Goal: Unclear

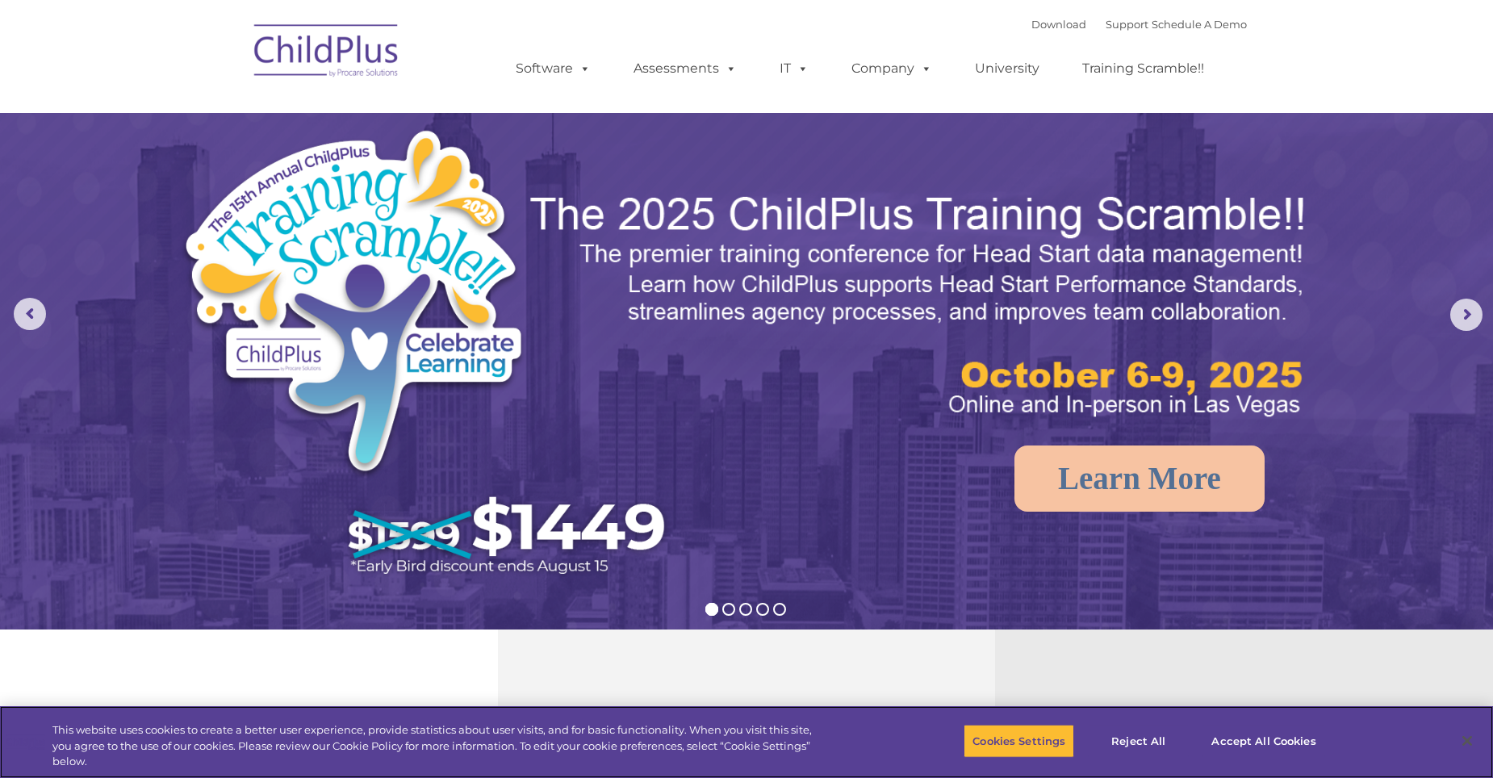
select select "MEDIUM"
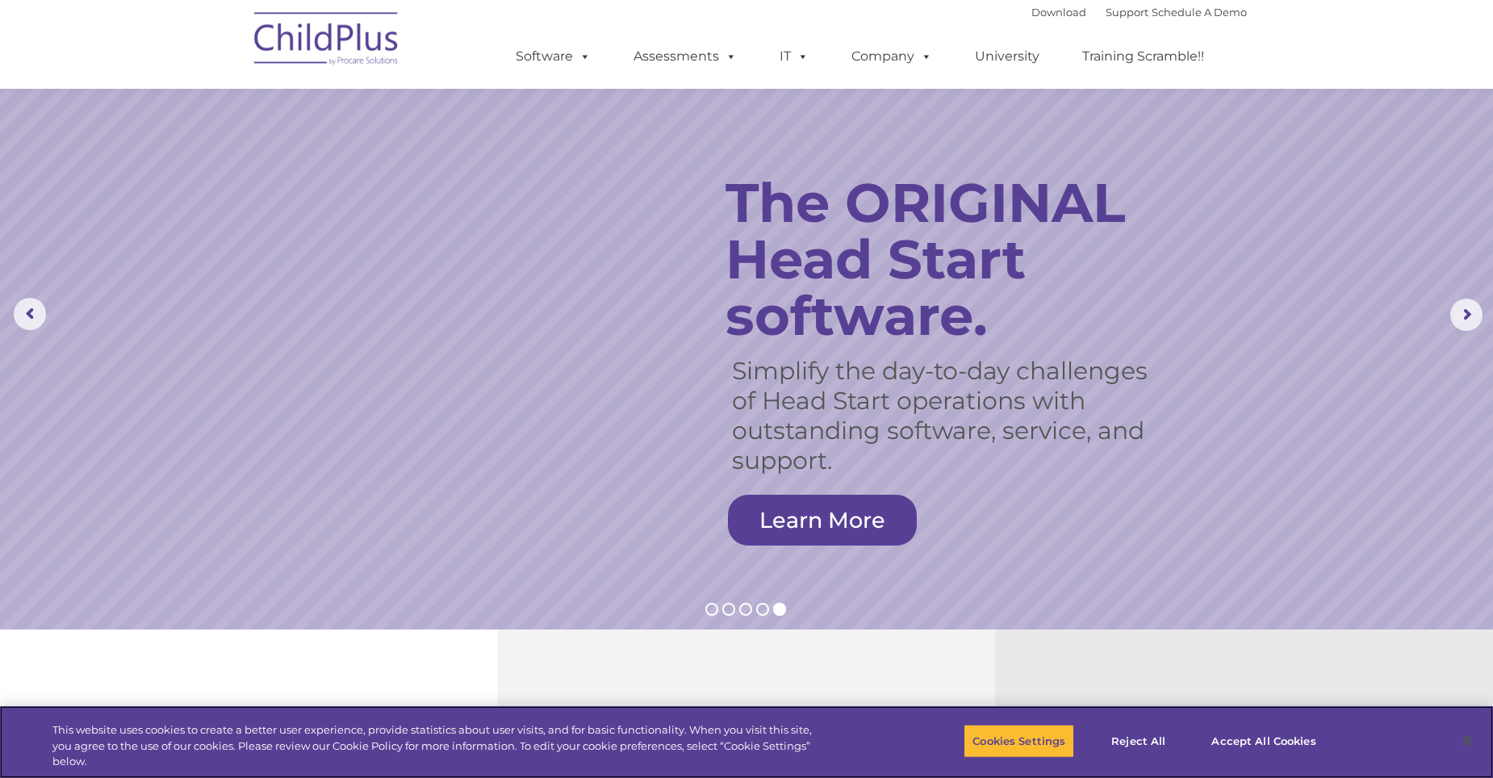
scroll to position [242, 0]
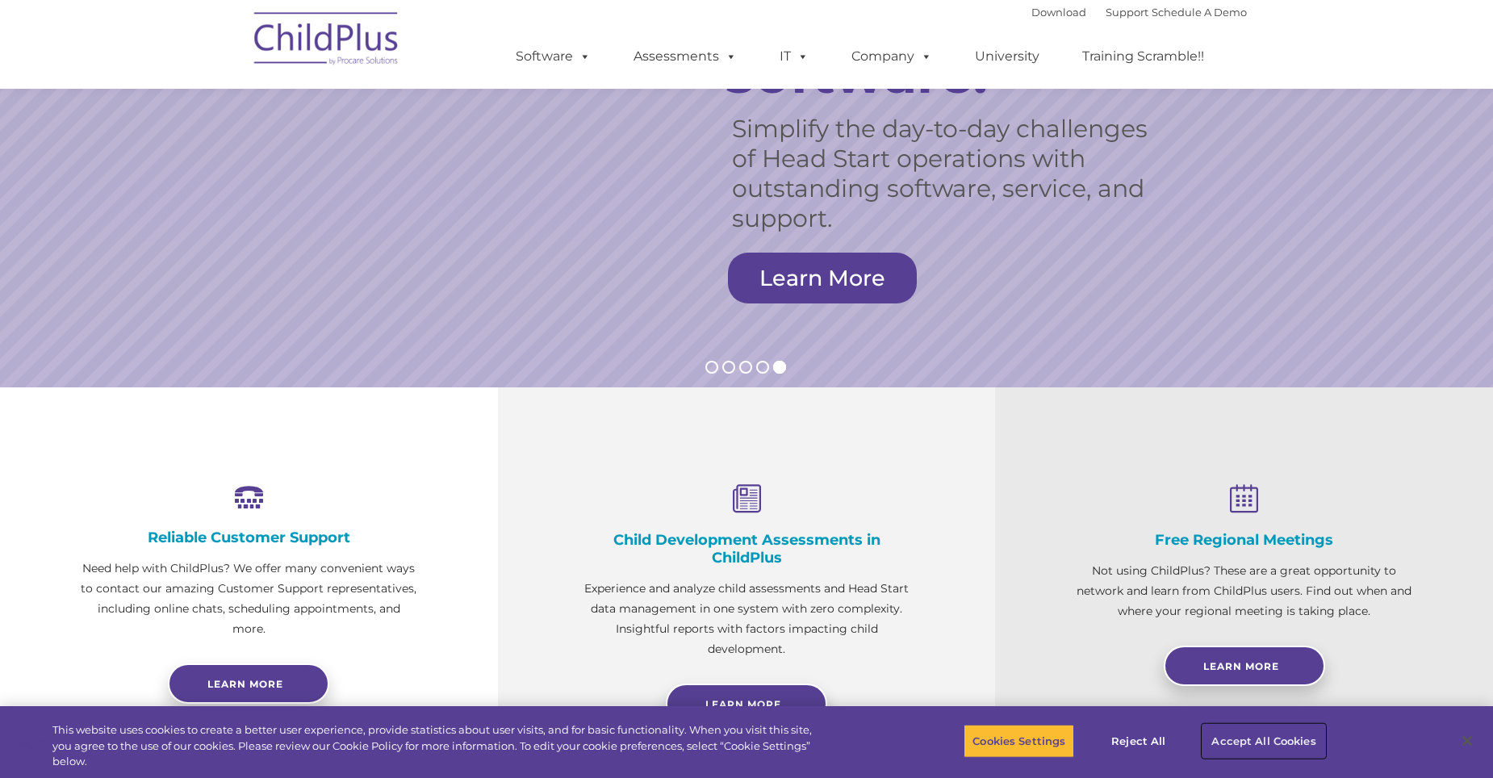
click at [1261, 746] on button "Accept All Cookies" at bounding box center [1263, 741] width 122 height 34
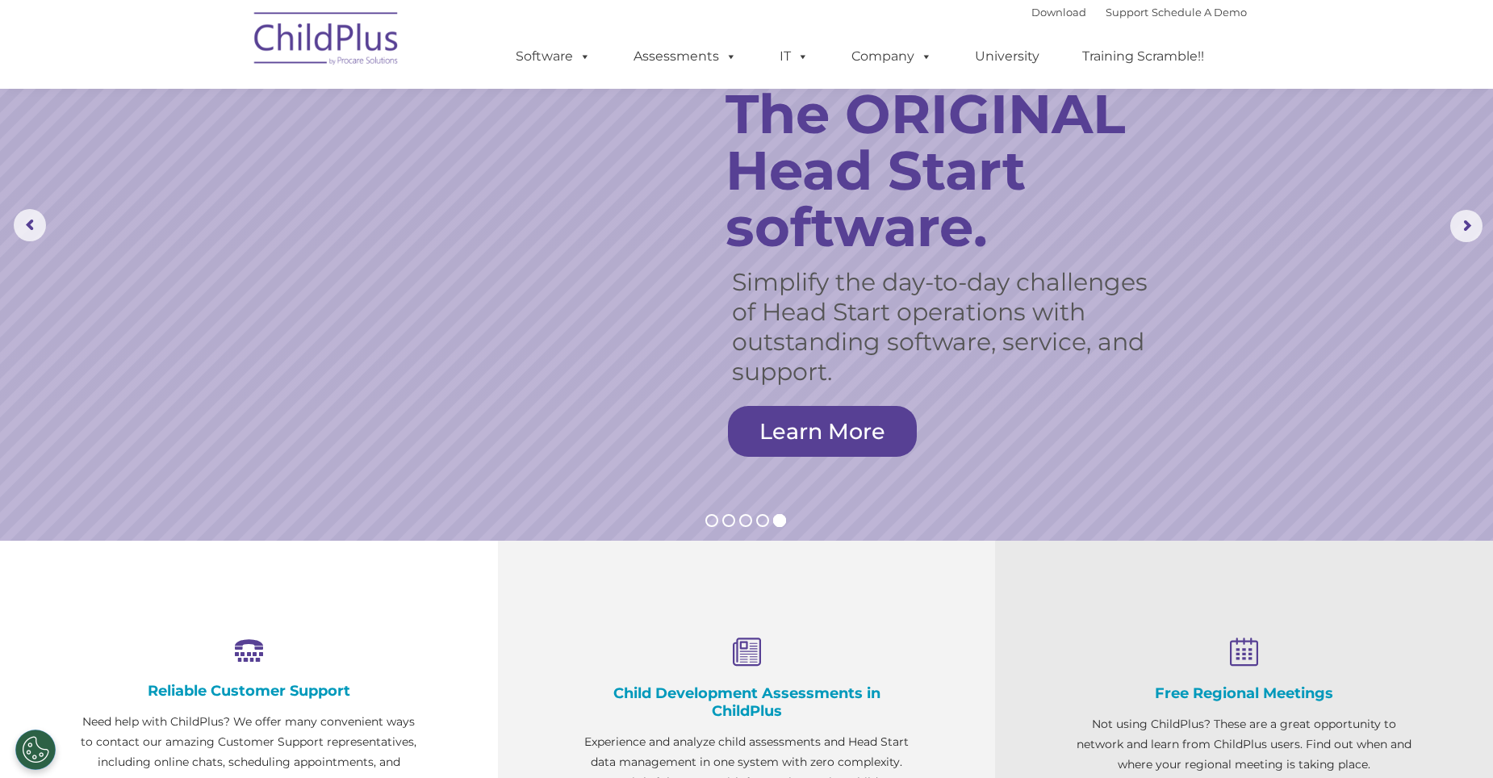
scroll to position [0, 0]
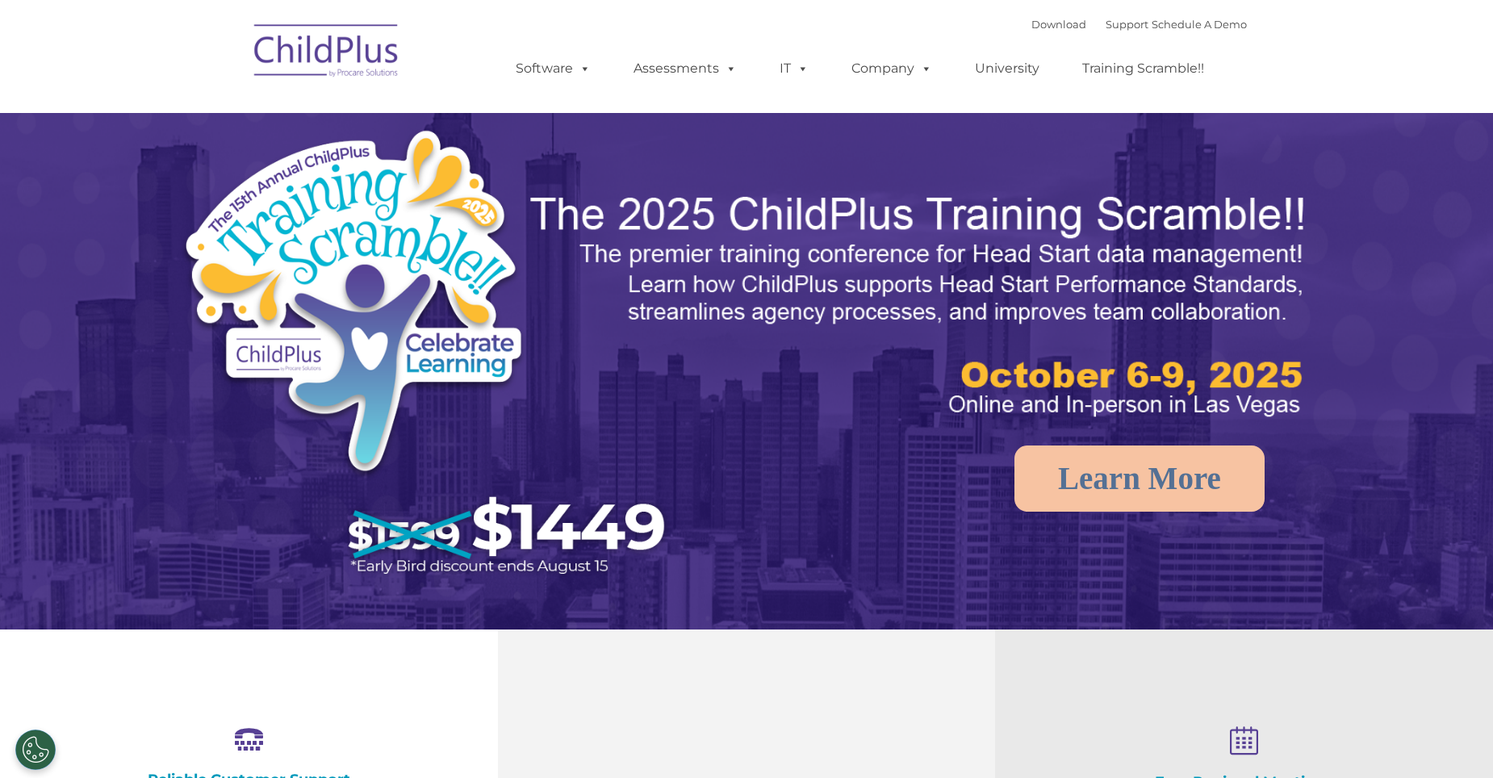
select select "MEDIUM"
